Goal: Task Accomplishment & Management: Use online tool/utility

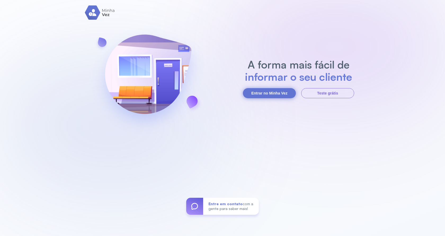
click at [266, 92] on button "Entrar no Minha Vez" at bounding box center [269, 93] width 53 height 10
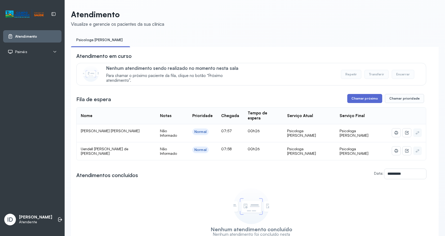
click at [380, 103] on button "Chamar próximo" at bounding box center [365, 98] width 35 height 9
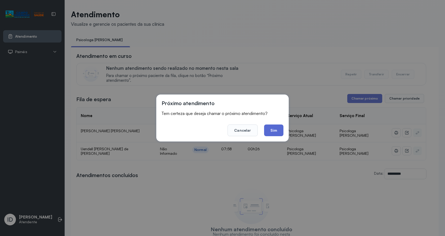
click at [279, 127] on button "Sim" at bounding box center [273, 130] width 19 height 12
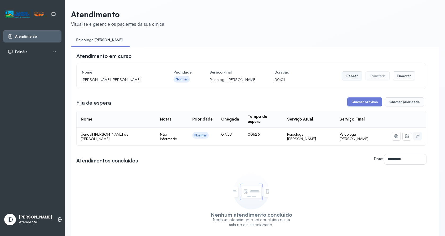
click at [352, 77] on button "Repetir" at bounding box center [352, 75] width 20 height 9
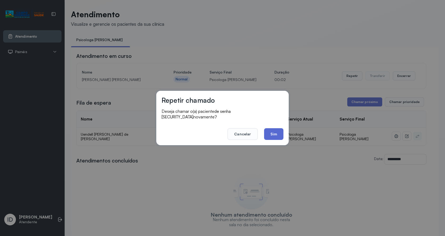
click at [272, 133] on button "Sim" at bounding box center [273, 134] width 19 height 12
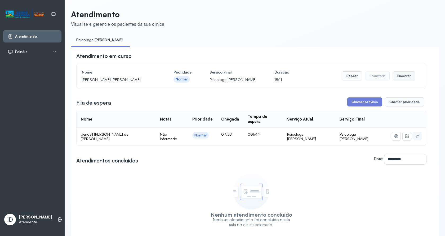
click at [393, 78] on button "Encerrar" at bounding box center [404, 75] width 23 height 9
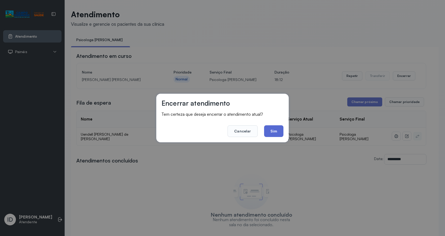
click at [278, 132] on button "Sim" at bounding box center [273, 131] width 19 height 12
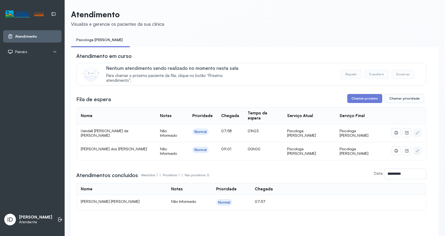
click at [353, 93] on div "**********" at bounding box center [251, 131] width 350 height 158
click at [358, 98] on button "Chamar próximo" at bounding box center [365, 98] width 35 height 9
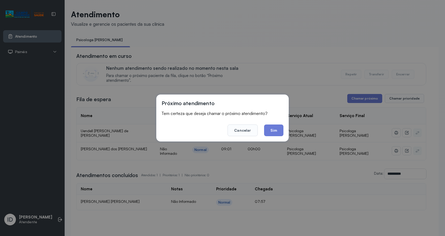
drag, startPoint x: 281, startPoint y: 129, endPoint x: 279, endPoint y: 126, distance: 3.2
click at [281, 129] on button "Sim" at bounding box center [273, 130] width 19 height 12
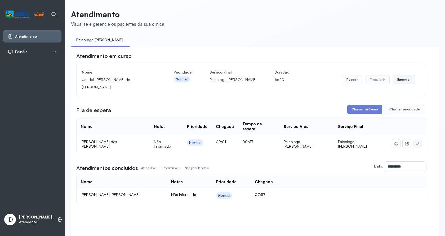
click at [404, 75] on button "Encerrar" at bounding box center [404, 79] width 23 height 9
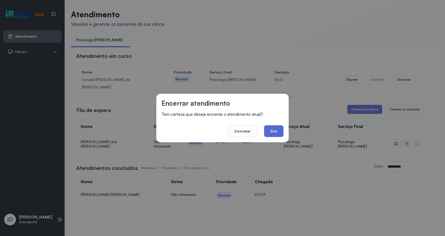
click at [268, 134] on button "Sim" at bounding box center [273, 131] width 19 height 12
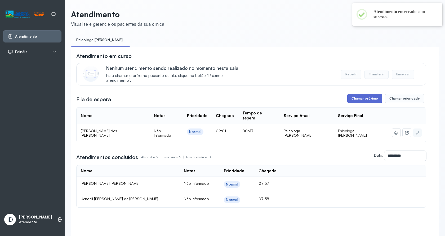
click at [357, 103] on button "Chamar próximo" at bounding box center [365, 98] width 35 height 9
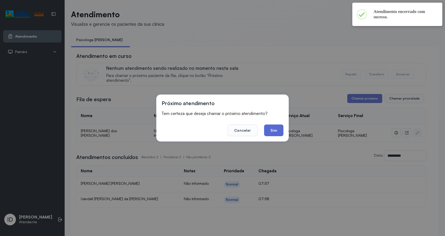
click at [280, 133] on button "Sim" at bounding box center [273, 130] width 19 height 12
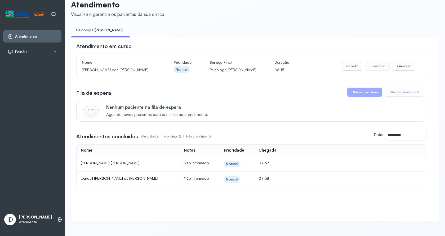
scroll to position [15, 0]
click at [404, 64] on button "Encerrar" at bounding box center [404, 66] width 23 height 9
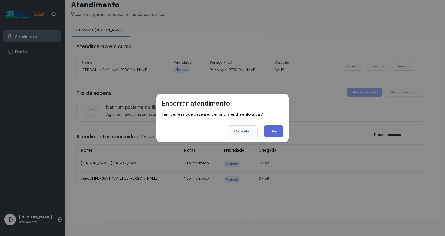
click at [272, 135] on button "Sim" at bounding box center [273, 131] width 19 height 12
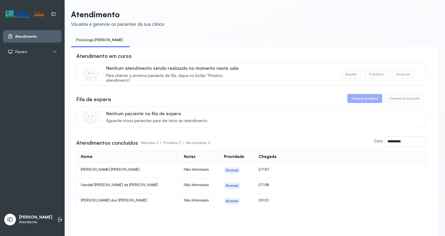
scroll to position [27, 0]
